Goal: Transaction & Acquisition: Subscribe to service/newsletter

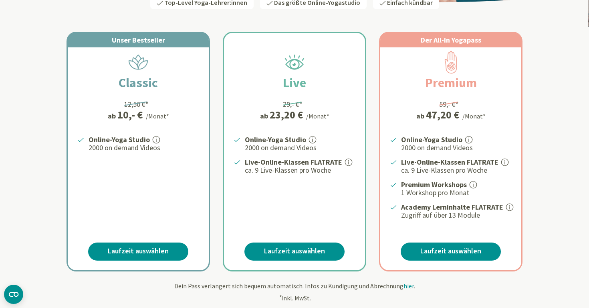
scroll to position [196, 0]
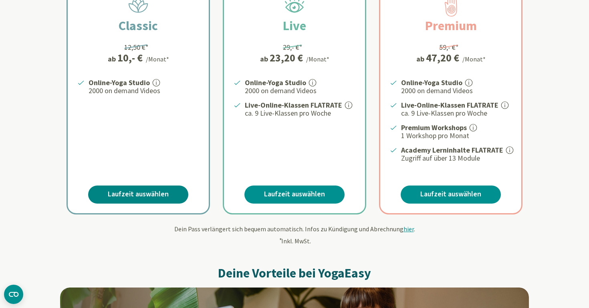
click at [135, 194] on link "Laufzeit auswählen" at bounding box center [138, 194] width 100 height 18
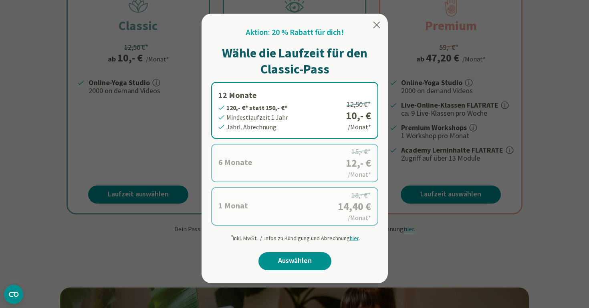
click at [273, 122] on label "12 Monate 120,- €* statt 150,- €* Mindestlaufzeit 1 Jahr Jährl. Abrechnung 12,5…" at bounding box center [294, 110] width 167 height 57
click at [330, 160] on label "6 Monate 72,- €* statt 90,- €* Mindestlaufzeit 6 Monate [GEOGRAPHIC_DATA]. Abre…" at bounding box center [294, 163] width 167 height 38
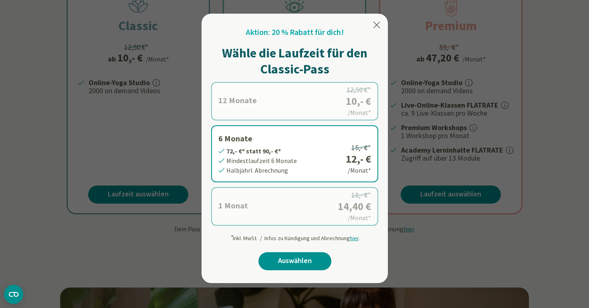
click at [309, 217] on label "1 Monat 14,40 €* statt 18,- €* Mindestlaufzeit 1 Monat Monatl. Abrechnung 18,- …" at bounding box center [294, 206] width 167 height 38
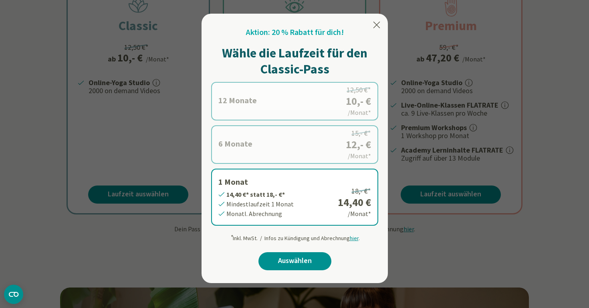
click at [311, 151] on label "6 Monate 72,- €* statt 90,- €* Mindestlaufzeit 6 Monate [GEOGRAPHIC_DATA]. Abre…" at bounding box center [294, 144] width 167 height 38
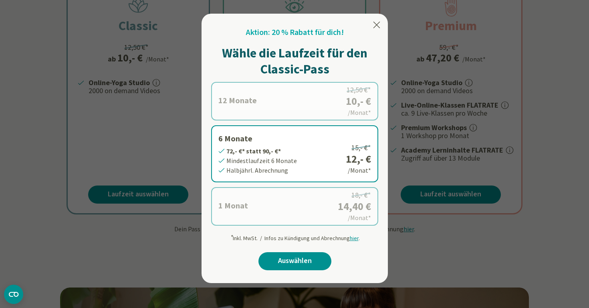
click at [323, 218] on label "1 Monat 14,40 €* statt 18,- €* Mindestlaufzeit 1 Monat Monatl. Abrechnung 18,- …" at bounding box center [294, 206] width 167 height 38
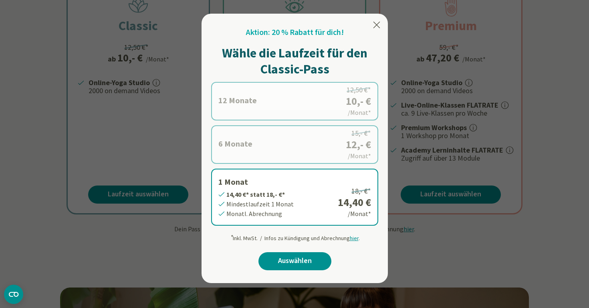
click at [294, 101] on label "12 Monate 120,- €* statt 150,- €* Mindestlaufzeit 1 Jahr Jährl. Abrechnung 12,5…" at bounding box center [294, 101] width 167 height 38
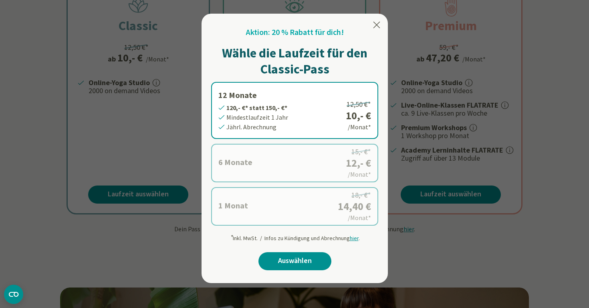
click at [279, 229] on div "12 Monate 120,- €* statt 150,- €* Mindestlaufzeit 1 Jahr Jährl. Abrechnung 12,5…" at bounding box center [294, 156] width 167 height 148
click at [289, 203] on label "1 Monat 14,40 €* statt 18,- €* Mindestlaufzeit 1 Monat Monatl. Abrechnung 18,- …" at bounding box center [294, 206] width 167 height 38
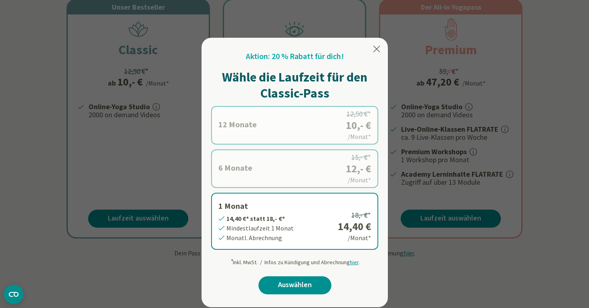
scroll to position [172, 0]
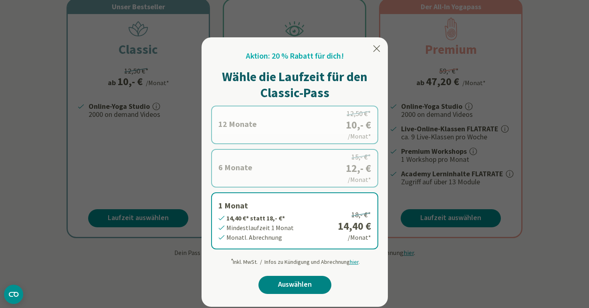
click at [285, 292] on link "Auswählen" at bounding box center [295, 284] width 73 height 18
